Goal: Contribute content: Add original content to the website for others to see

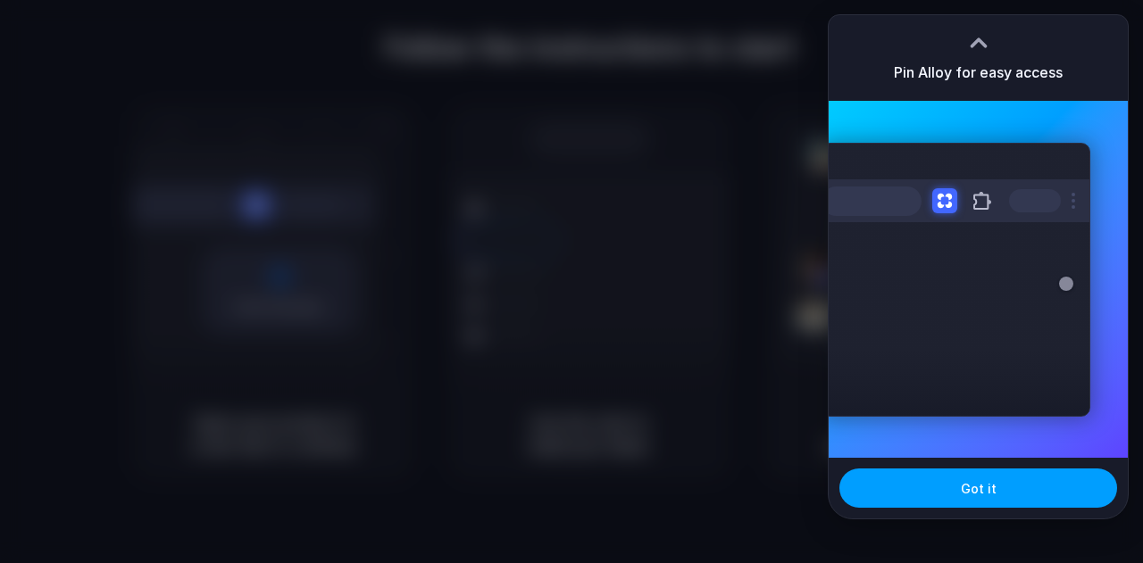
click at [964, 488] on span "Got it" at bounding box center [979, 488] width 36 height 19
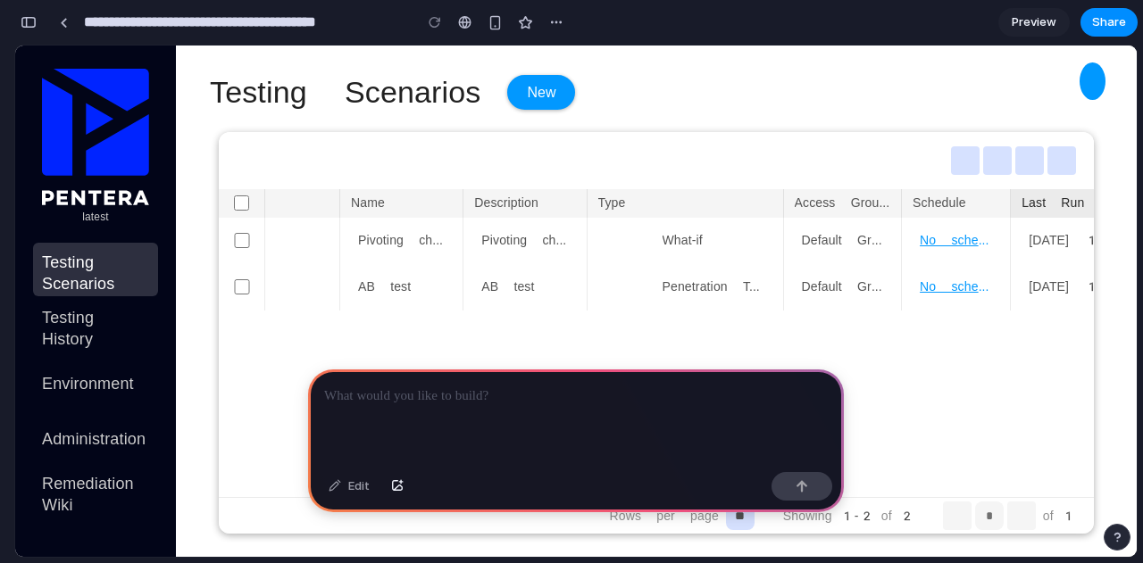
click at [511, 397] on p at bounding box center [576, 396] width 504 height 21
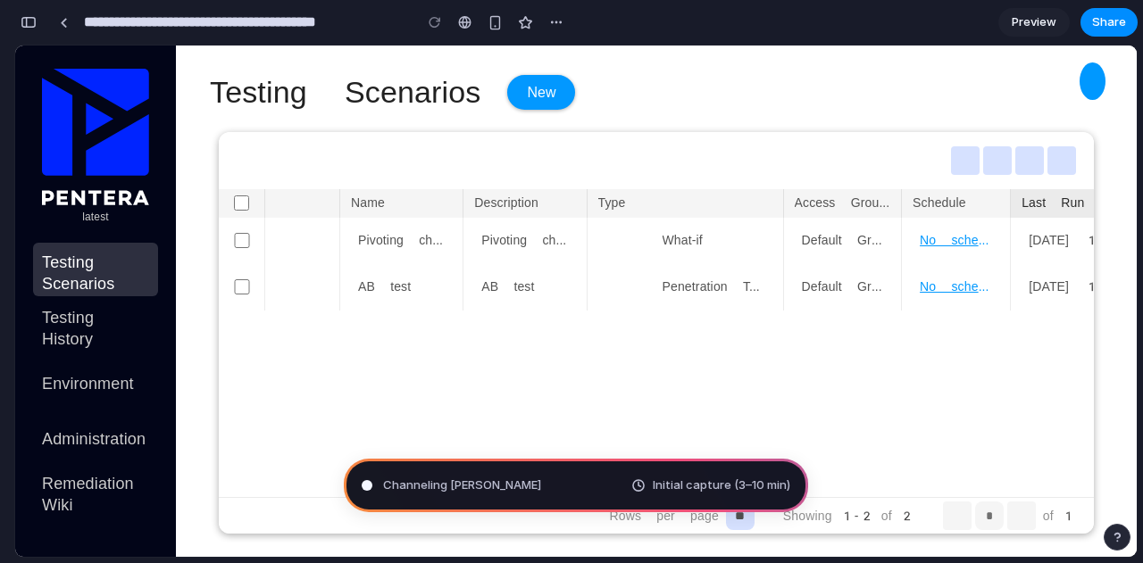
type input "**********"
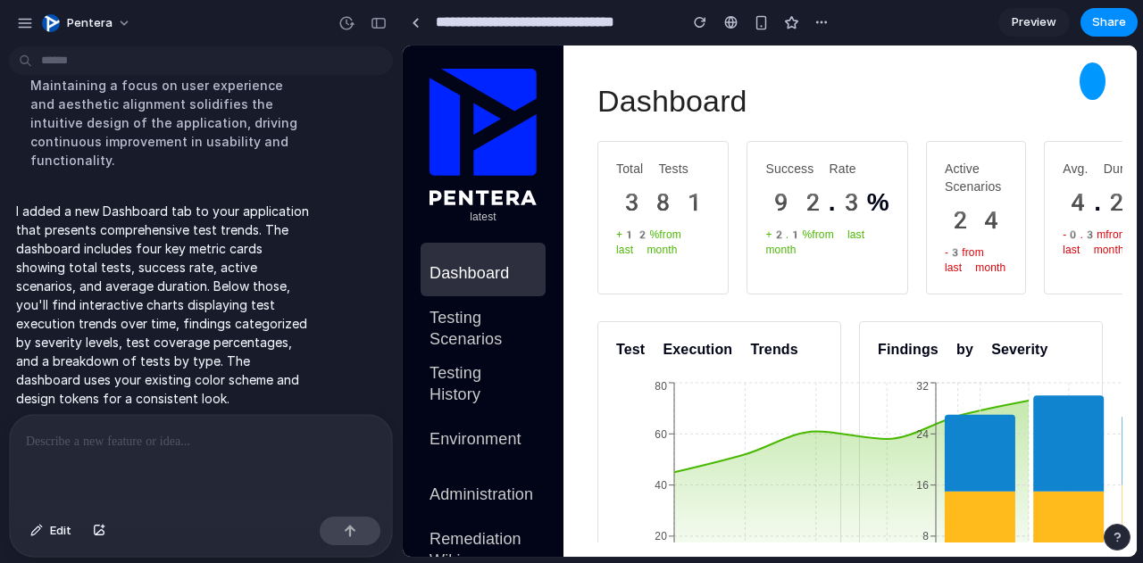
scroll to position [114, 0]
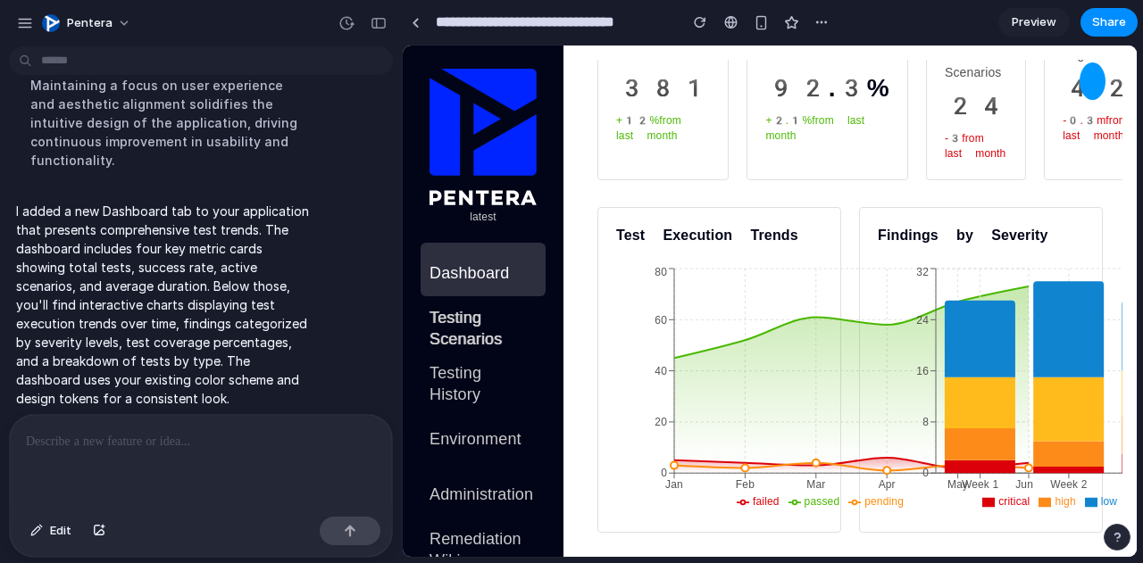
click at [438, 307] on span "Testing Scenarios" at bounding box center [482, 328] width 107 height 43
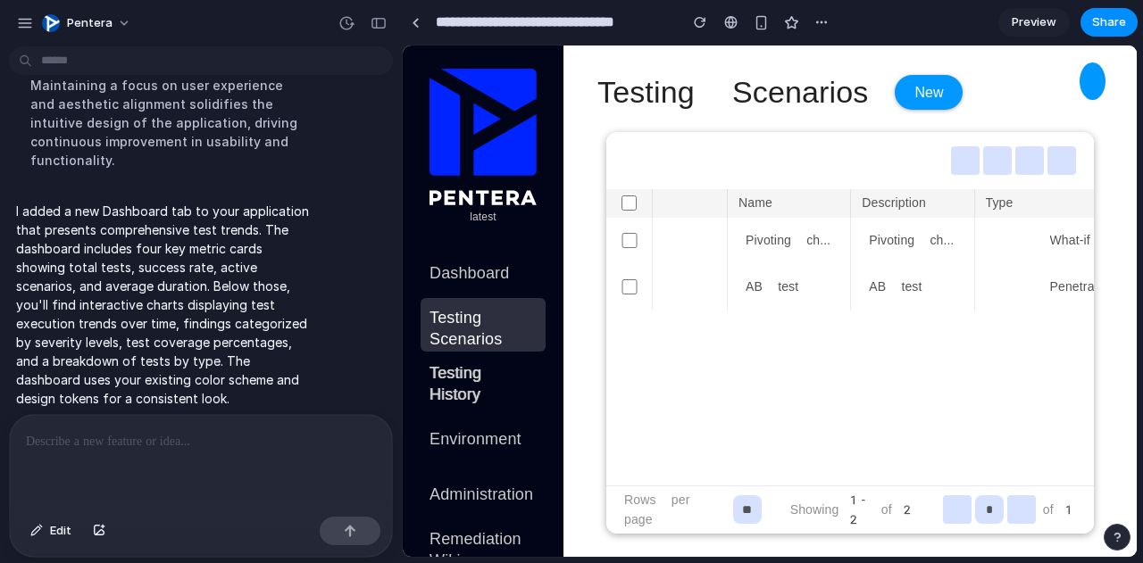
click at [439, 354] on div "Testing History" at bounding box center [483, 381] width 125 height 54
drag, startPoint x: 439, startPoint y: 255, endPoint x: 439, endPoint y: 277, distance: 21.4
click at [439, 277] on div "Dashboard Testing Scenarios Testing History Environment Administration Remediat…" at bounding box center [483, 408] width 125 height 330
click at [441, 363] on span "Testing History" at bounding box center [482, 384] width 107 height 43
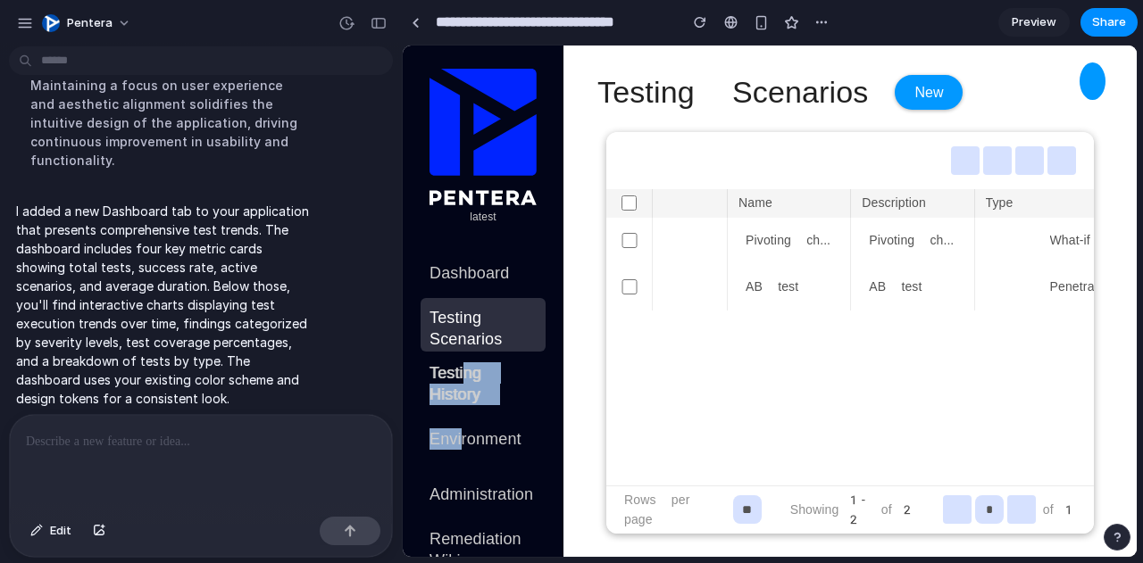
click at [441, 363] on span "Testing History" at bounding box center [482, 384] width 107 height 43
click at [444, 429] on span "Environment" at bounding box center [475, 439] width 92 height 21
click at [447, 263] on span "Dashboard" at bounding box center [468, 273] width 79 height 21
